Goal: Information Seeking & Learning: Compare options

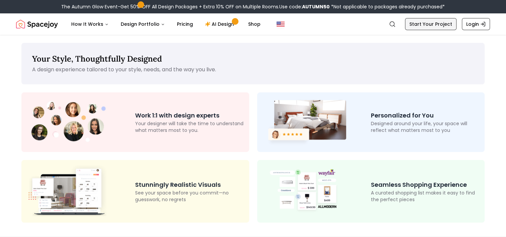
click at [415, 25] on link "Start Your Project" at bounding box center [431, 24] width 52 height 12
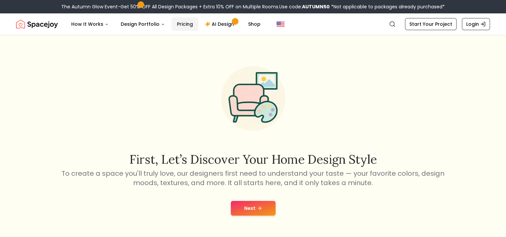
click at [181, 25] on link "Pricing" at bounding box center [185, 23] width 27 height 13
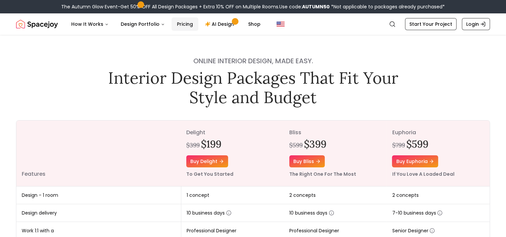
scroll to position [44, 0]
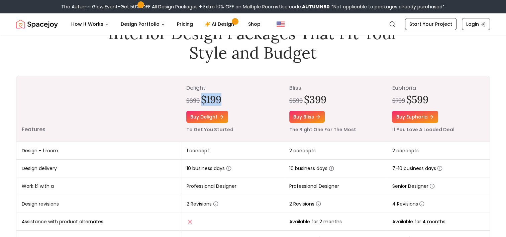
drag, startPoint x: 202, startPoint y: 97, endPoint x: 221, endPoint y: 97, distance: 18.4
click at [221, 97] on h2 "$199" at bounding box center [211, 99] width 20 height 12
drag, startPoint x: 305, startPoint y: 98, endPoint x: 327, endPoint y: 98, distance: 21.4
click at [327, 98] on div "$599 $399" at bounding box center [335, 99] width 92 height 12
drag, startPoint x: 407, startPoint y: 97, endPoint x: 429, endPoint y: 98, distance: 21.4
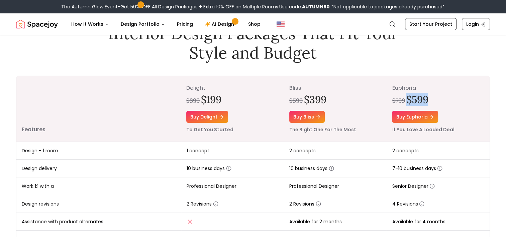
click at [429, 98] on div "$799 $599" at bounding box center [438, 99] width 92 height 12
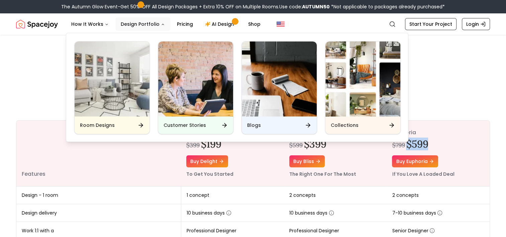
click at [161, 23] on icon "Main" at bounding box center [163, 24] width 4 height 4
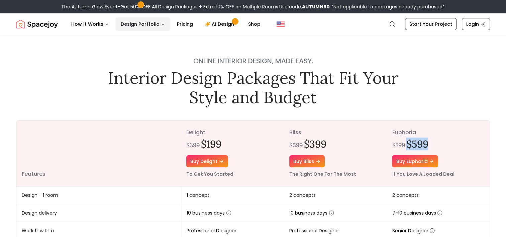
click at [161, 24] on icon "Main" at bounding box center [163, 24] width 4 height 4
